Goal: Check status

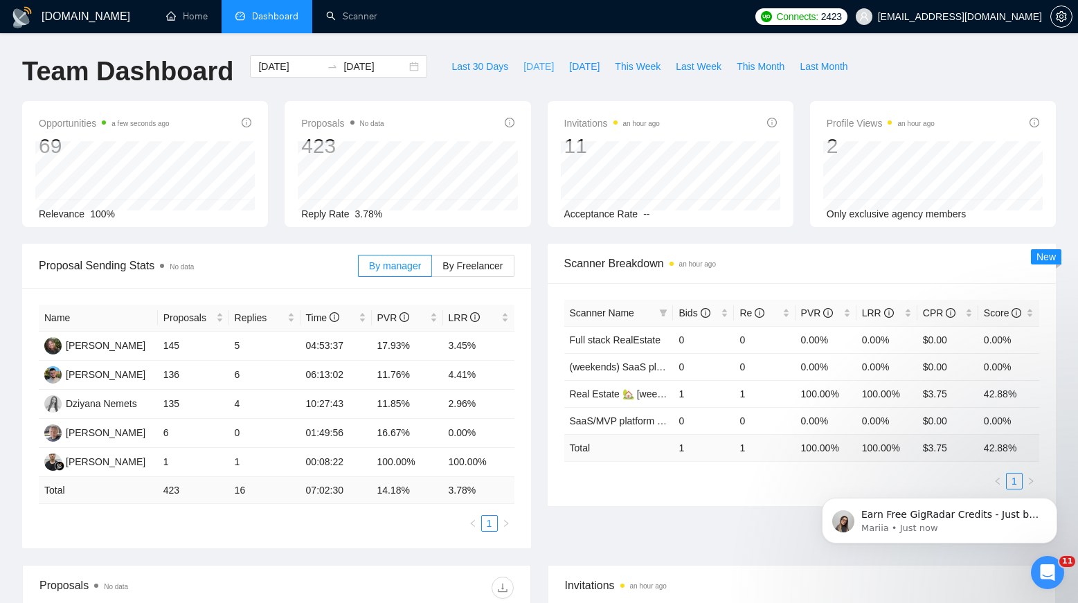
click at [527, 64] on span "[DATE]" at bounding box center [538, 66] width 30 height 15
type input "[DATE]"
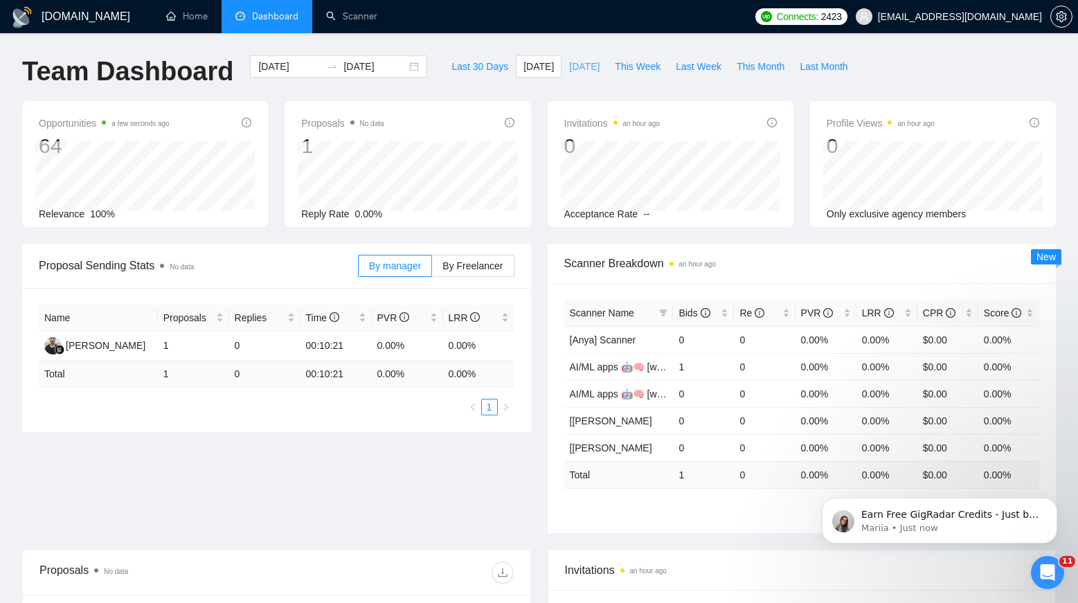
click at [577, 71] on span "[DATE]" at bounding box center [584, 66] width 30 height 15
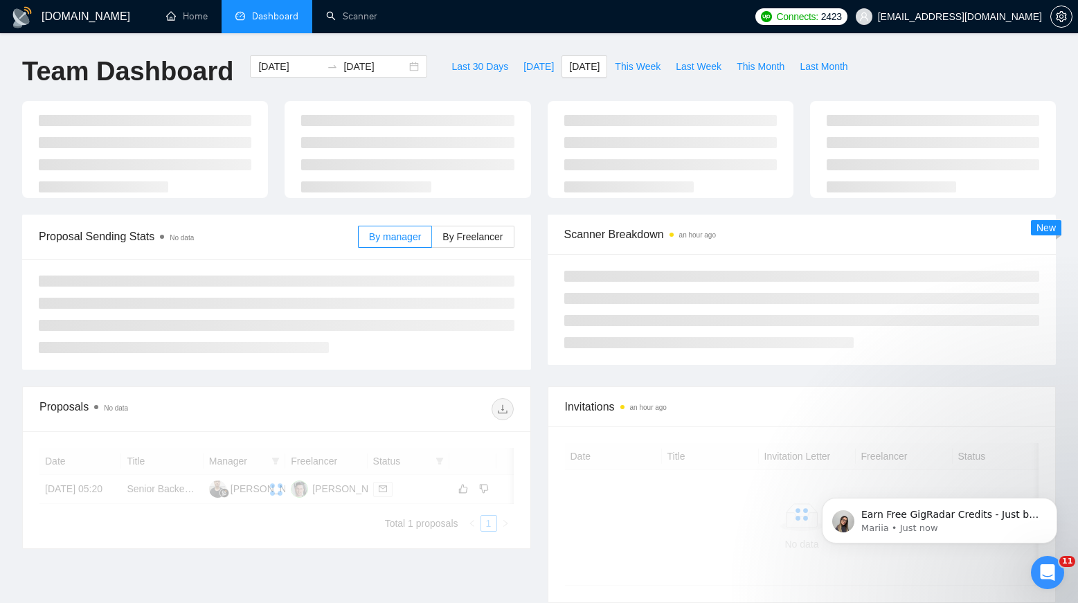
type input "[DATE]"
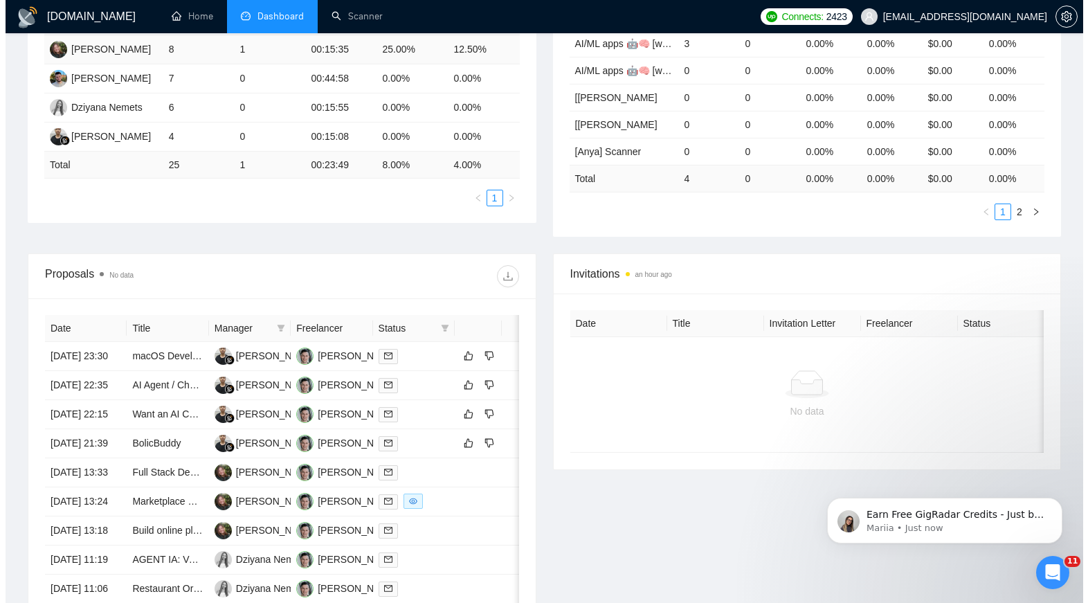
scroll to position [480, 0]
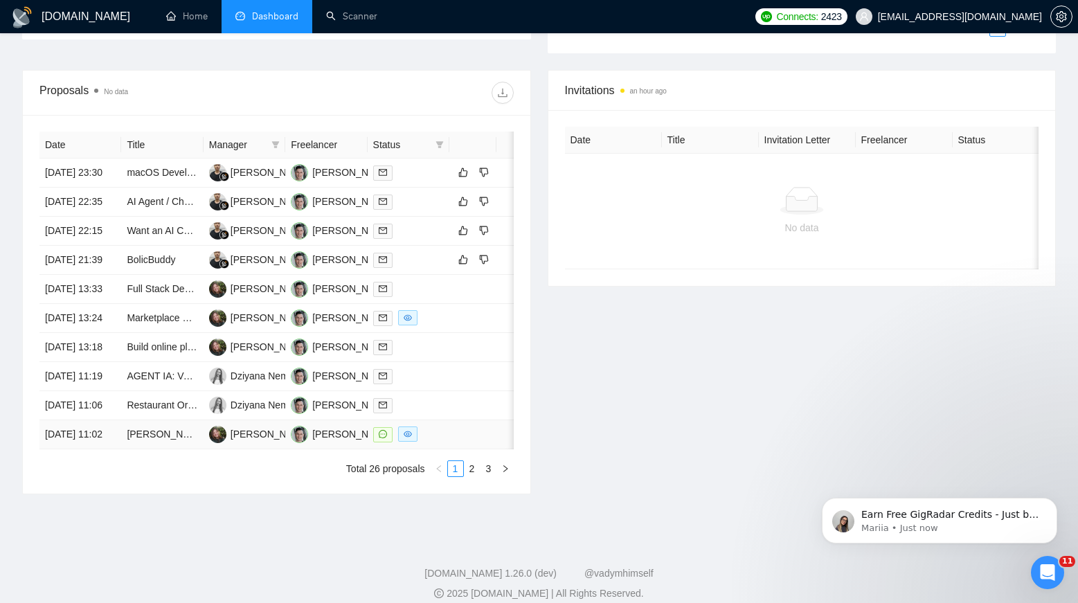
click at [454, 449] on td at bounding box center [472, 434] width 47 height 29
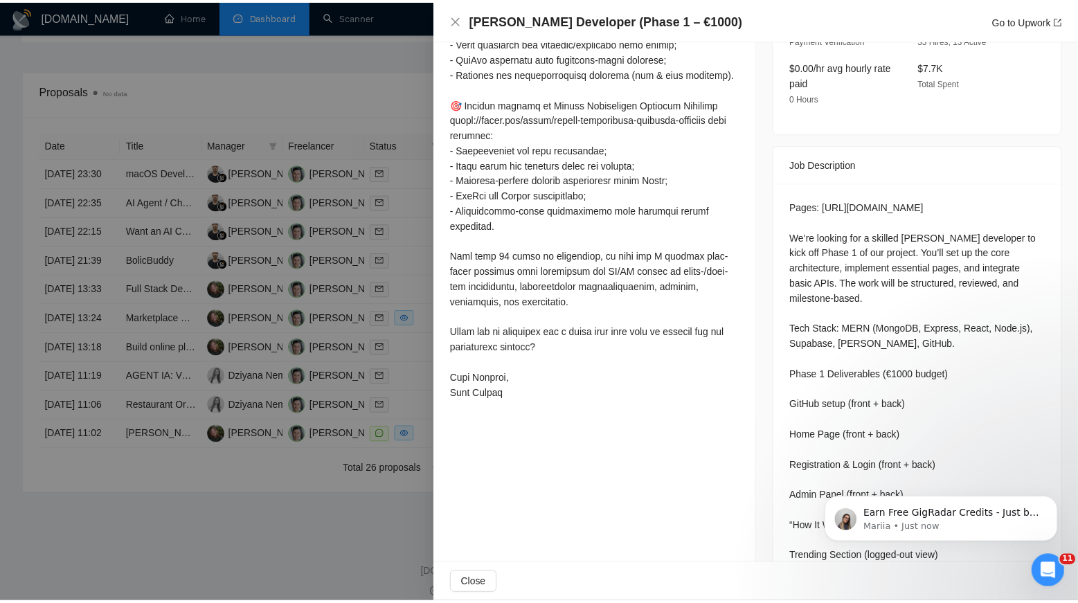
scroll to position [492, 0]
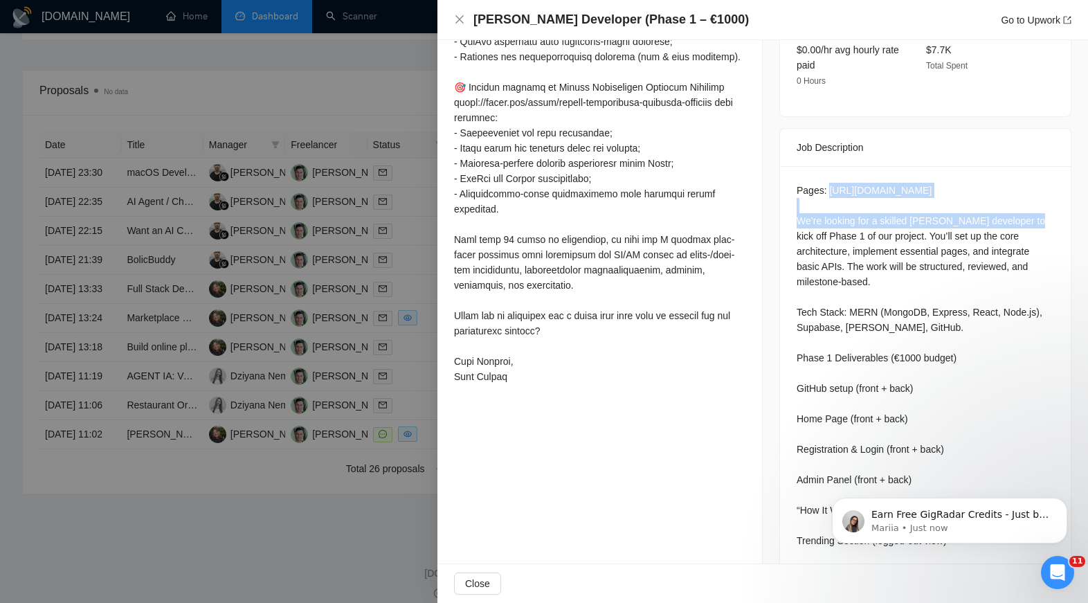
drag, startPoint x: 824, startPoint y: 175, endPoint x: 951, endPoint y: 188, distance: 127.3
click at [951, 188] on div "Pages: [URL][DOMAIN_NAME] We’re looking for a skilled [PERSON_NAME] developer t…" at bounding box center [925, 510] width 257 height 655
click at [612, 179] on div at bounding box center [599, 125] width 291 height 518
click at [354, 170] on div at bounding box center [544, 301] width 1088 height 603
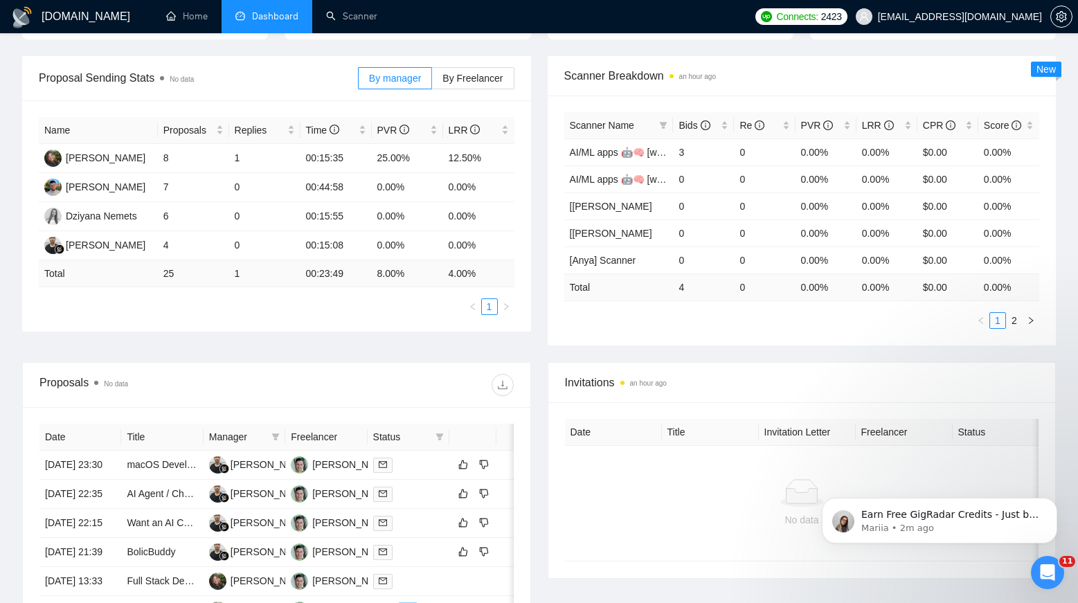
scroll to position [0, 0]
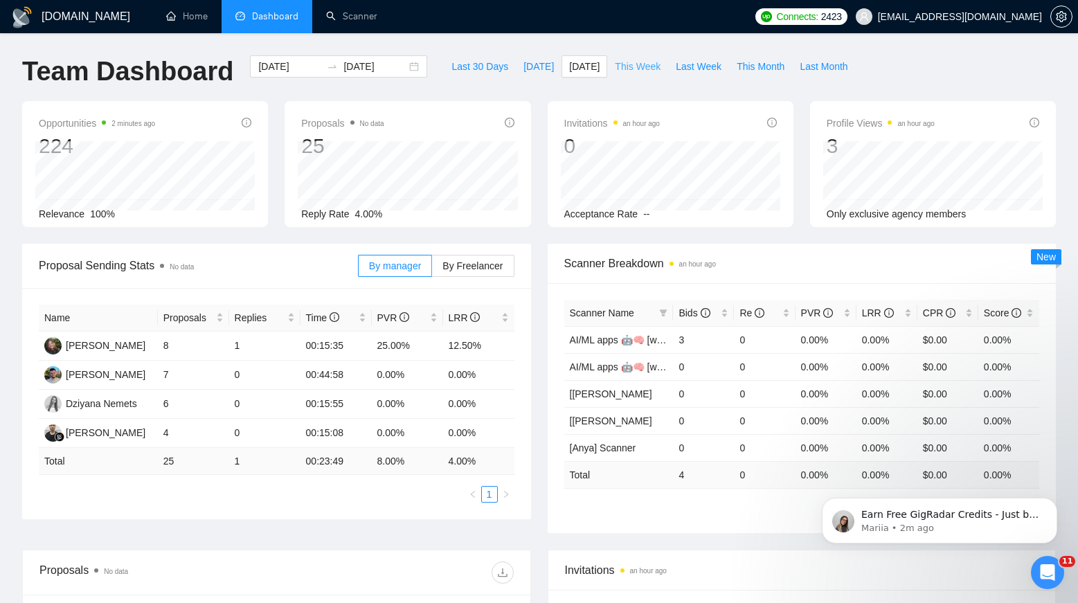
click at [636, 63] on span "This Week" at bounding box center [638, 66] width 46 height 15
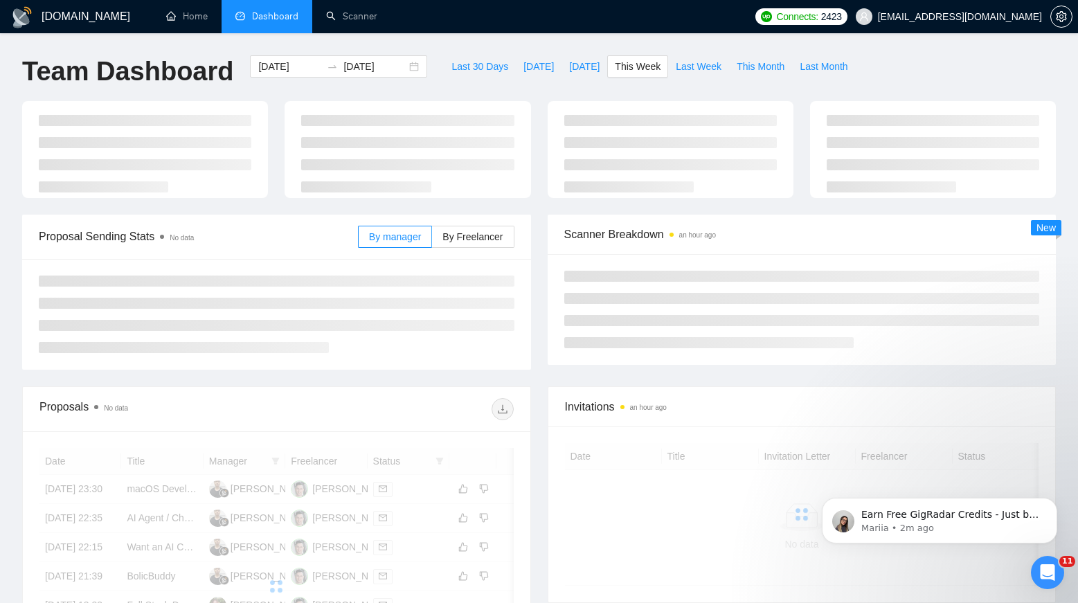
type input "[DATE]"
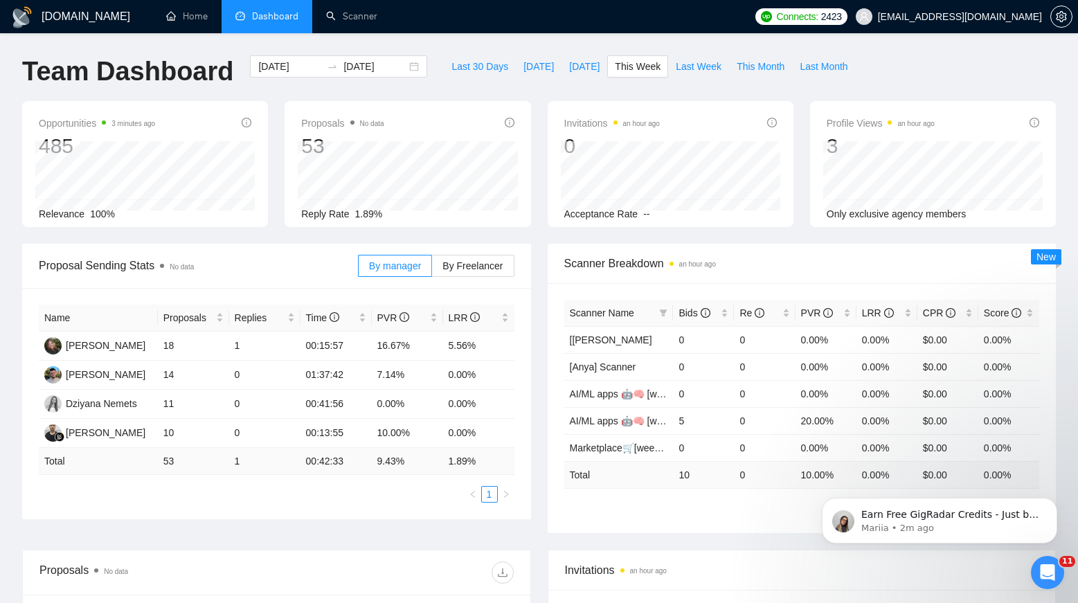
click at [15, 254] on div "Proposal Sending Stats No data By manager By Freelancer Name Proposals Replies …" at bounding box center [276, 381] width 525 height 275
